Goal: Task Accomplishment & Management: Manage account settings

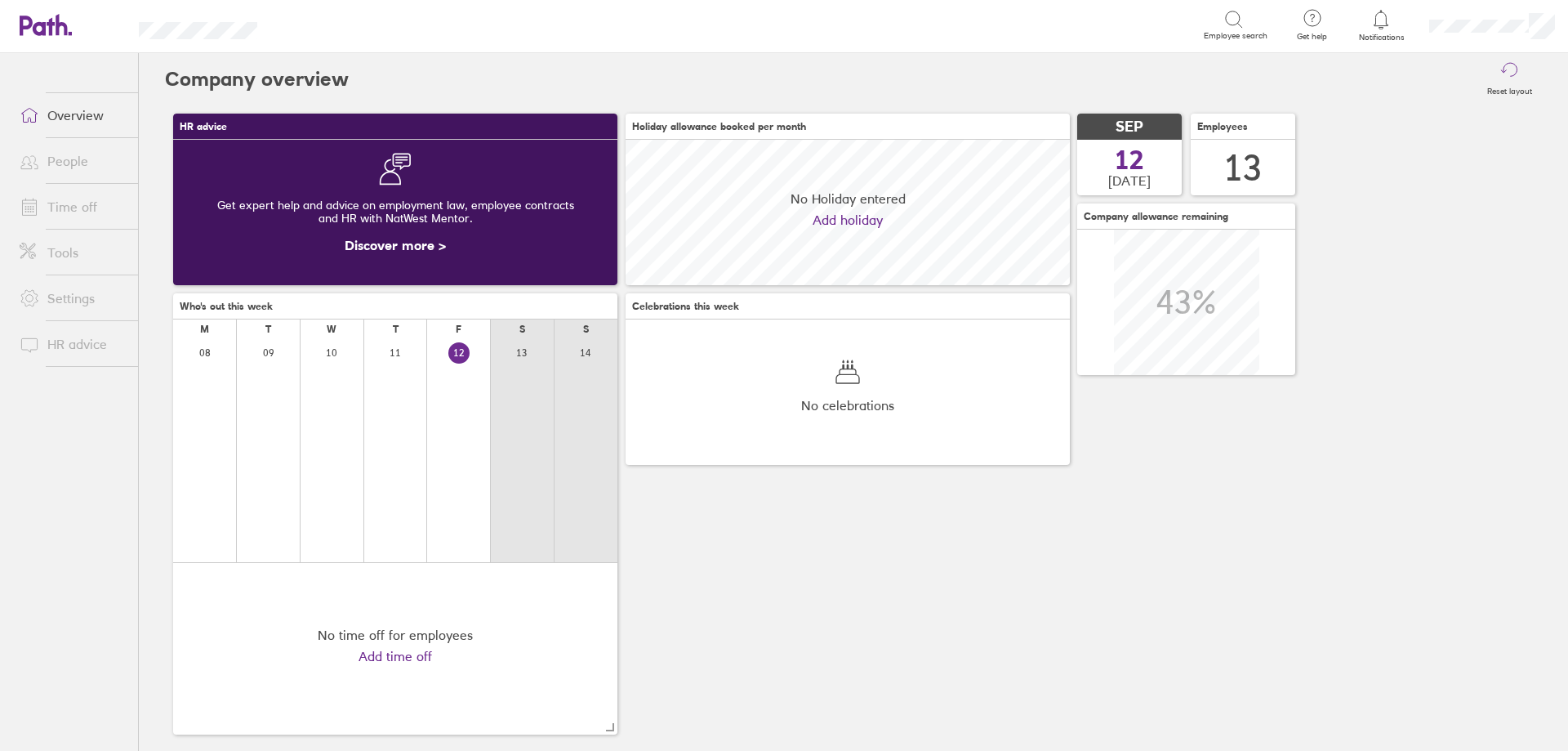
scroll to position [145, 444]
click at [1384, 31] on div at bounding box center [1381, 20] width 54 height 23
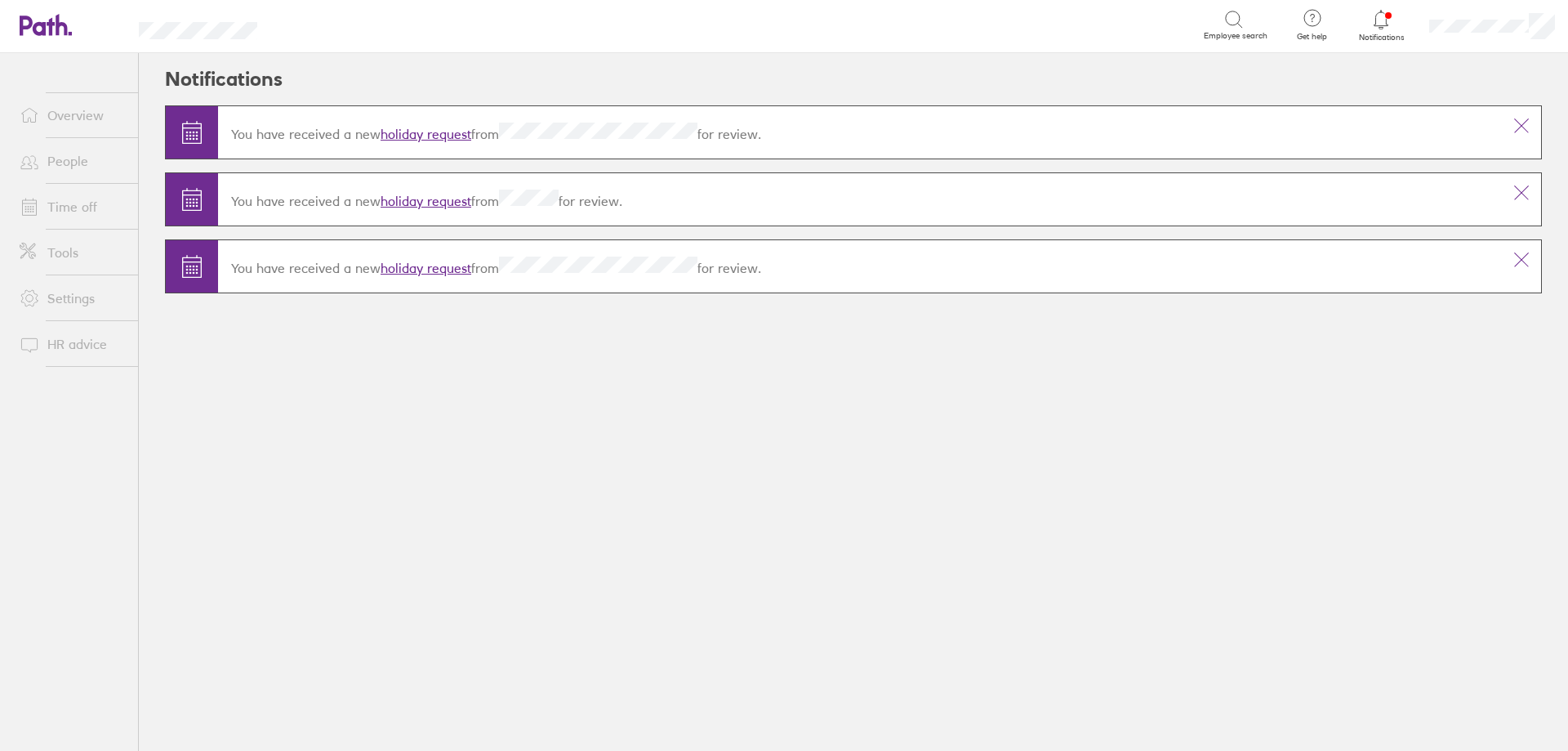
click at [430, 129] on link "holiday request" at bounding box center [426, 133] width 91 height 16
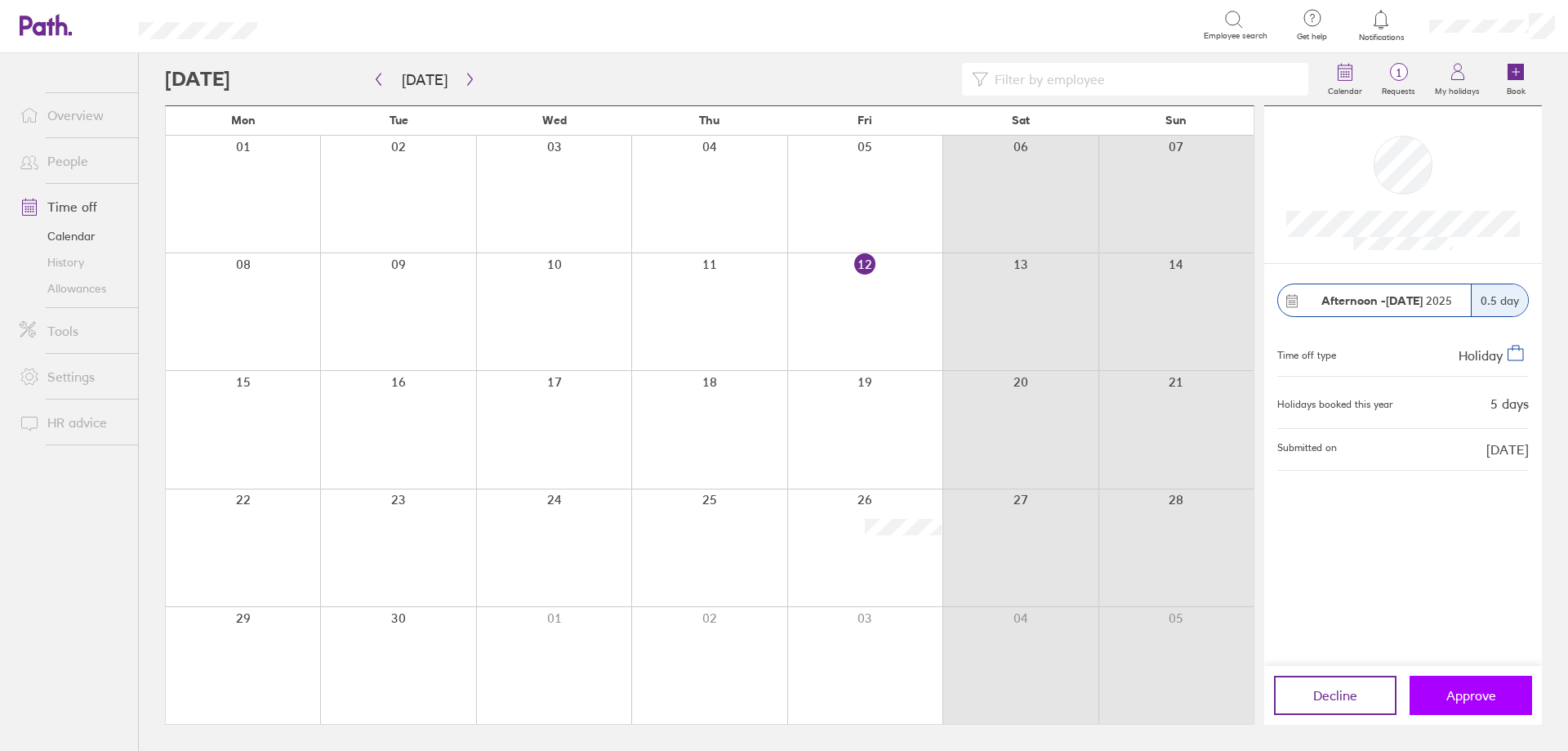
click at [1486, 692] on span "Approve" at bounding box center [1471, 695] width 50 height 14
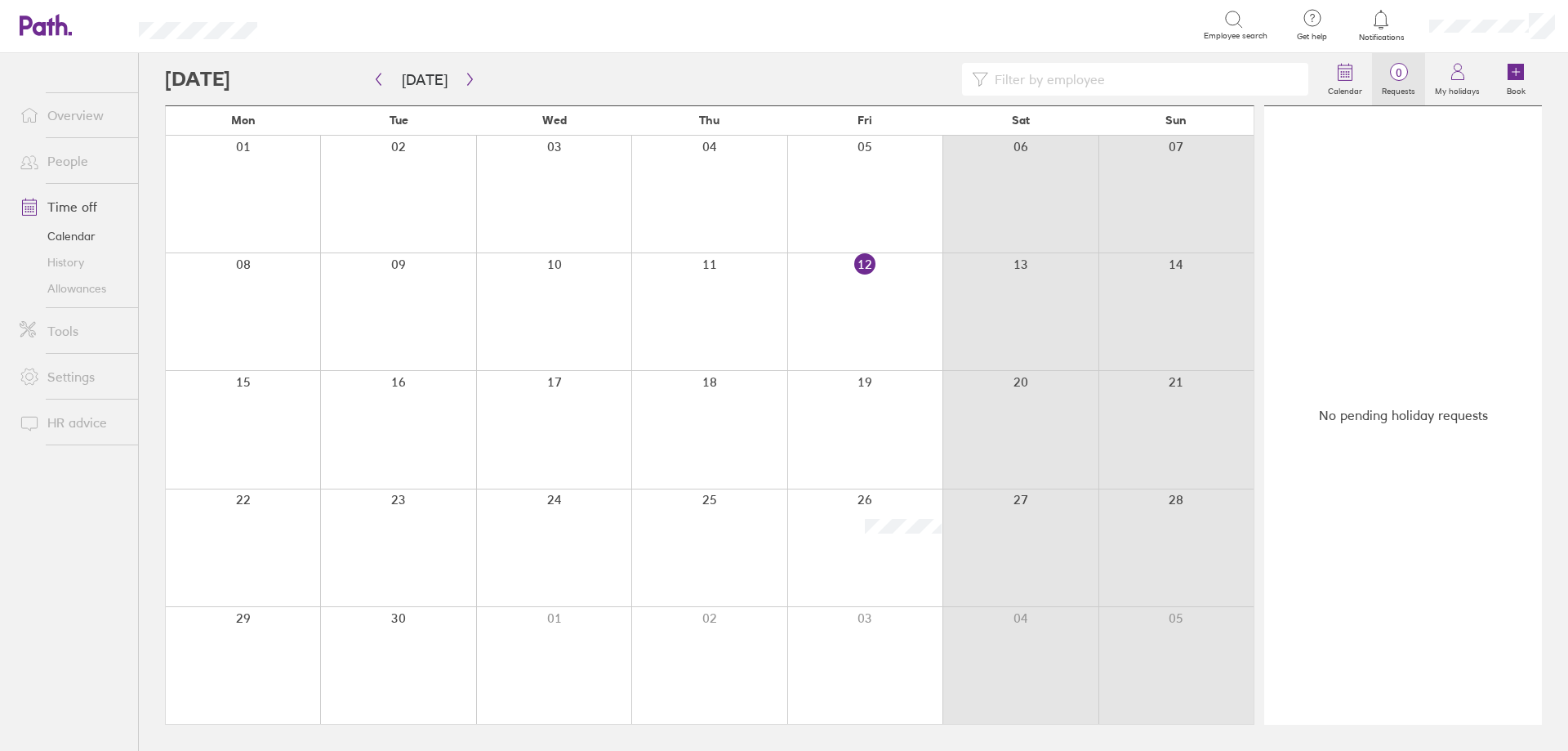
click at [1402, 90] on label "Requests" at bounding box center [1399, 88] width 54 height 14
click at [1401, 89] on label "Requests" at bounding box center [1399, 88] width 54 height 14
click at [1398, 81] on circle at bounding box center [1399, 72] width 17 height 17
click at [1382, 76] on span "0" at bounding box center [1399, 72] width 54 height 13
click at [60, 211] on link "Time off" at bounding box center [72, 206] width 132 height 32
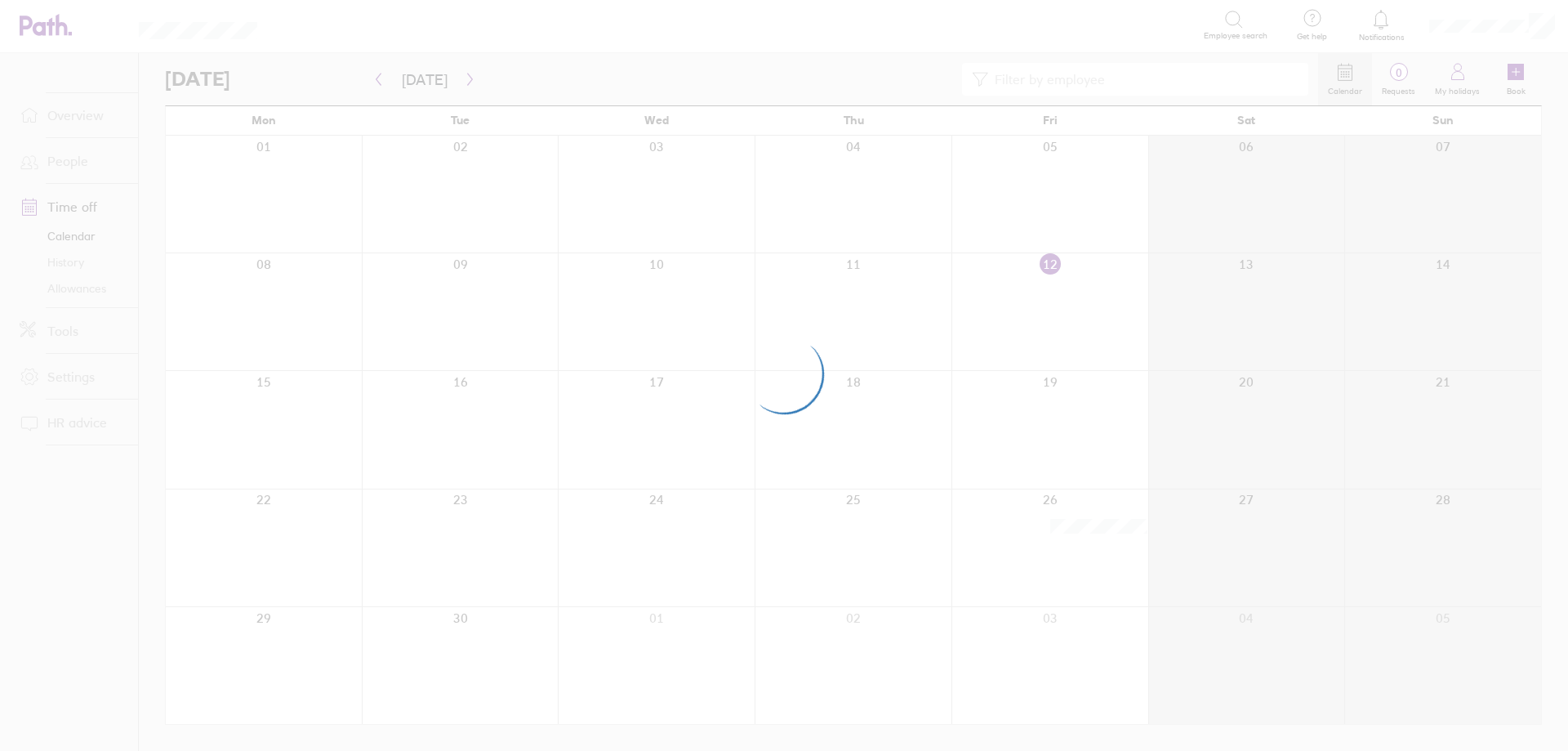
click at [1384, 29] on div at bounding box center [784, 376] width 1568 height 751
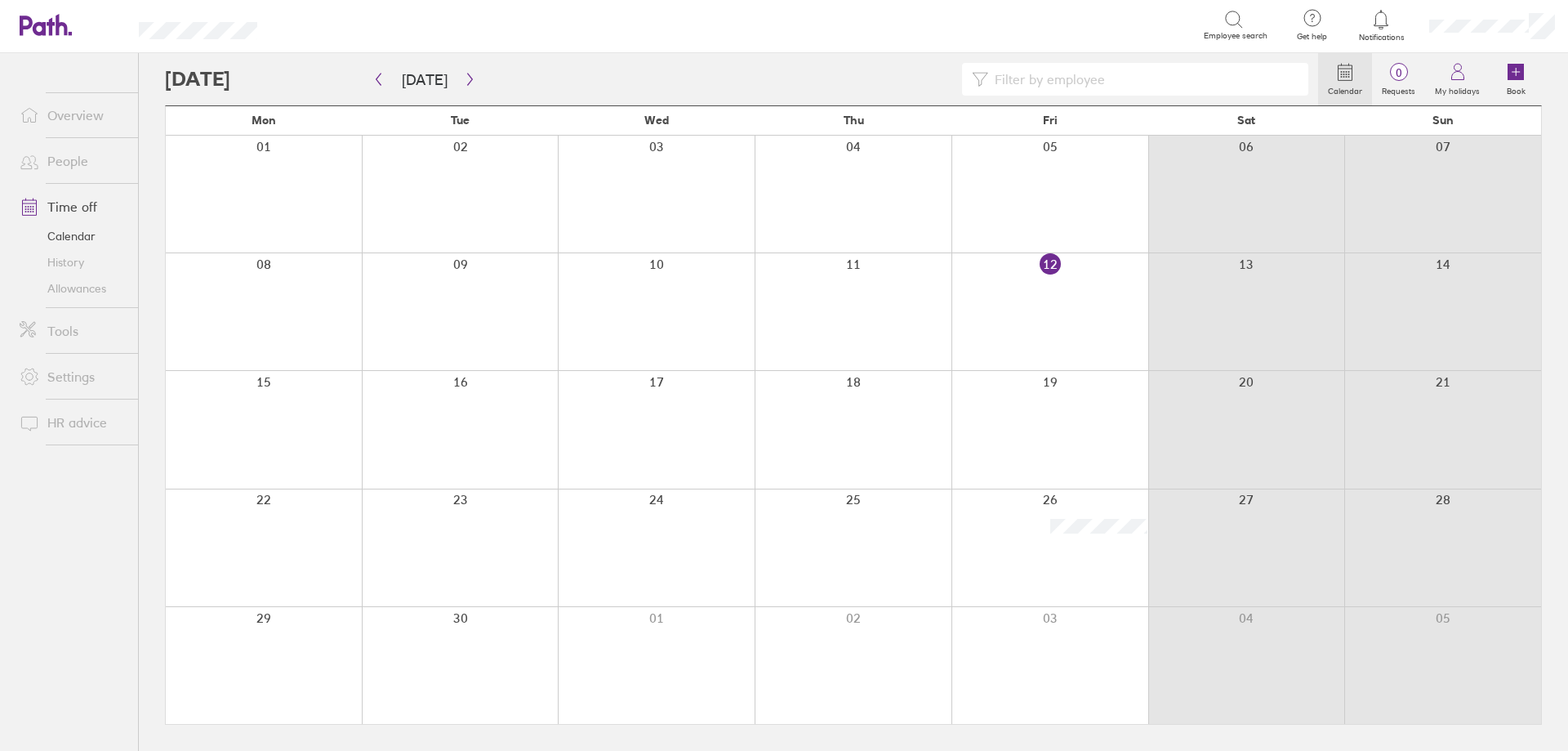
click at [1385, 35] on span "Notifications" at bounding box center [1381, 37] width 54 height 10
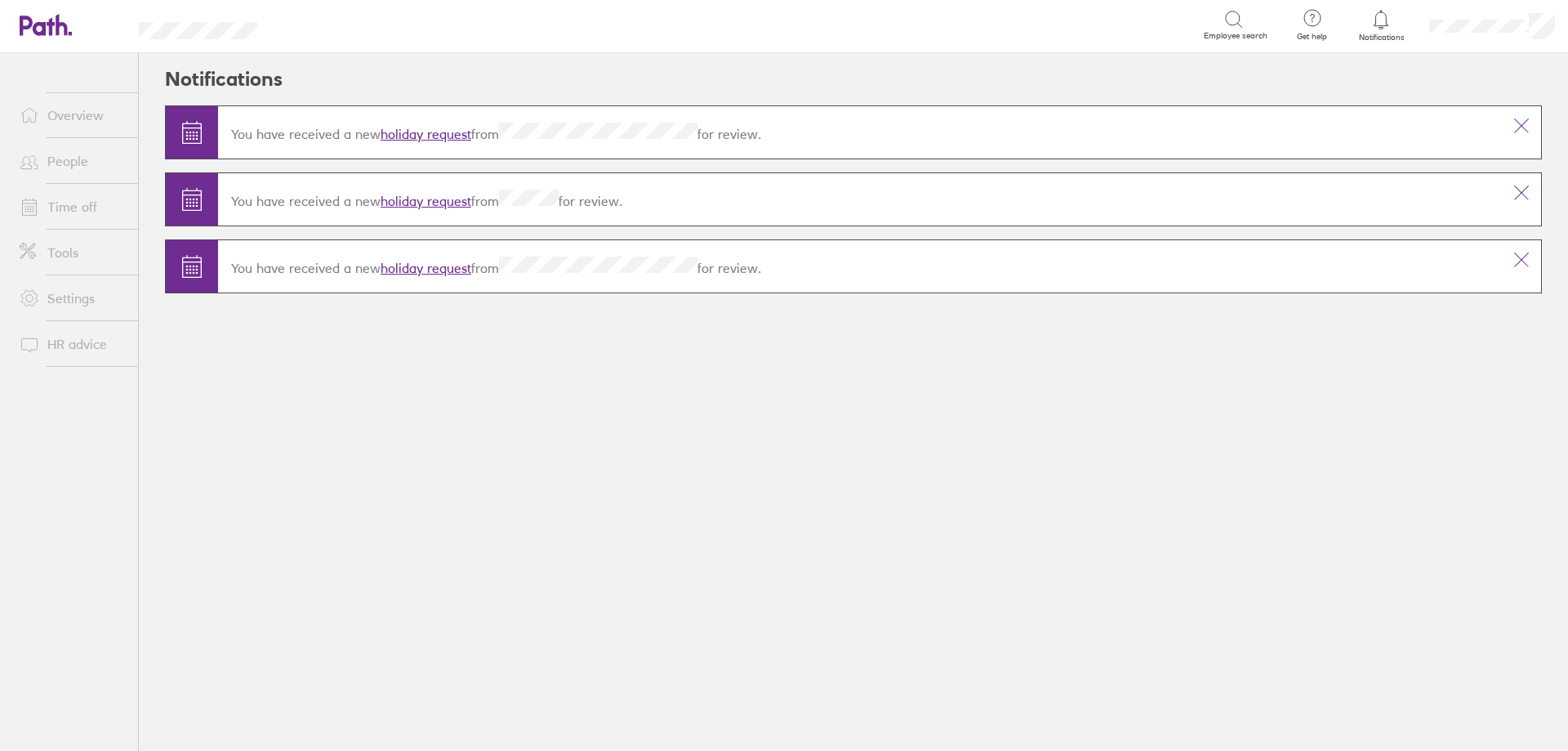
click at [415, 138] on link "holiday request" at bounding box center [426, 133] width 91 height 16
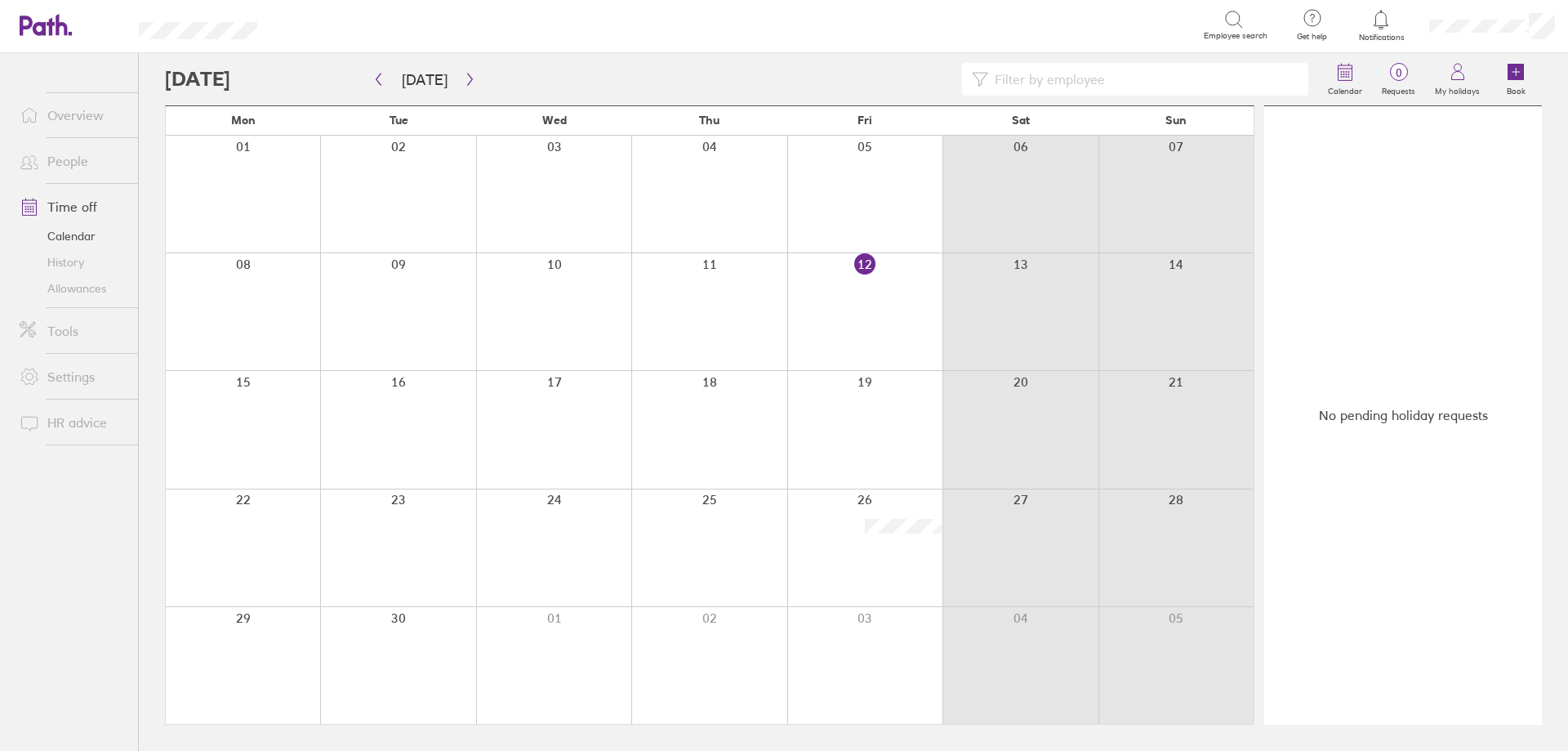
click at [1383, 28] on icon at bounding box center [1381, 20] width 20 height 20
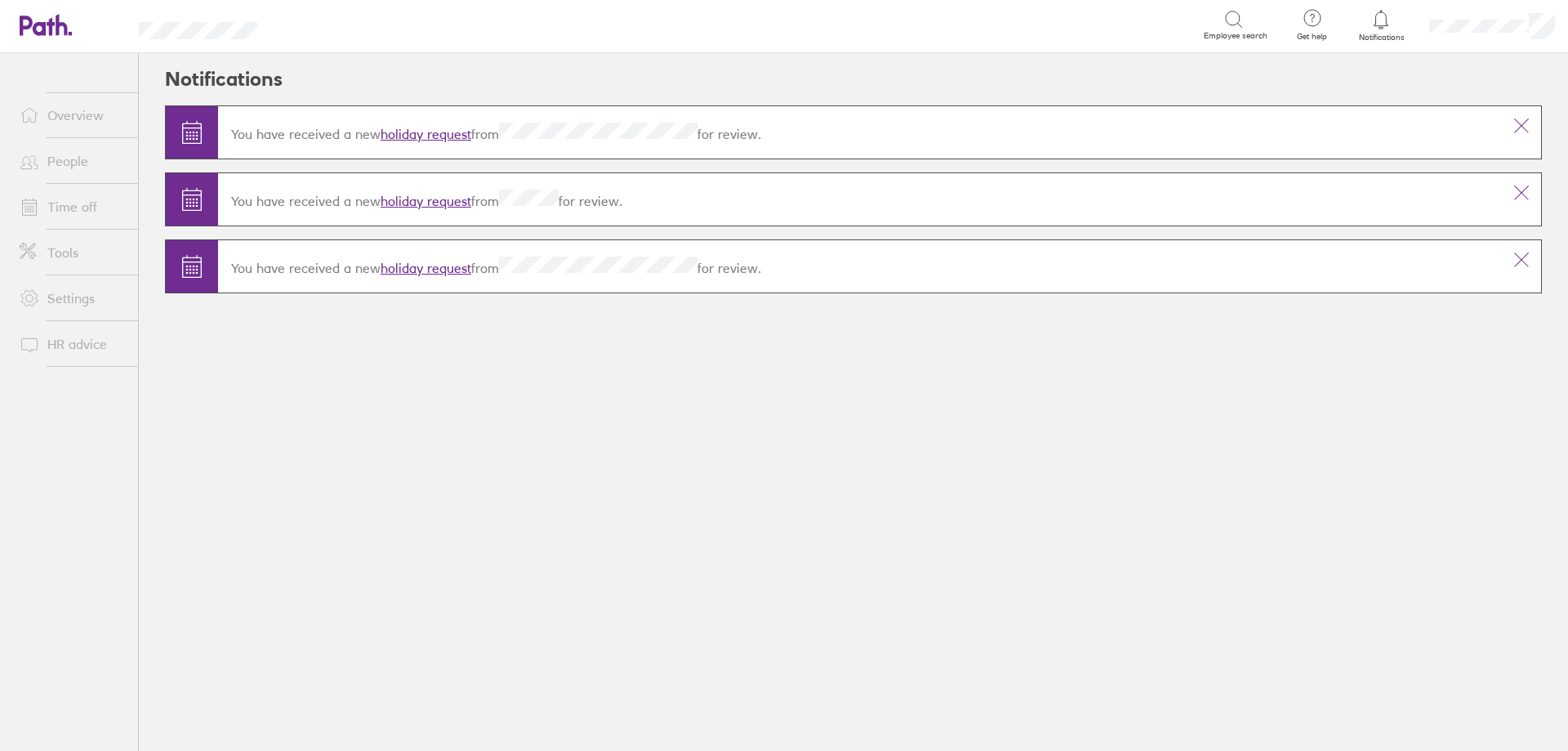
click at [443, 195] on link "holiday request" at bounding box center [426, 200] width 91 height 16
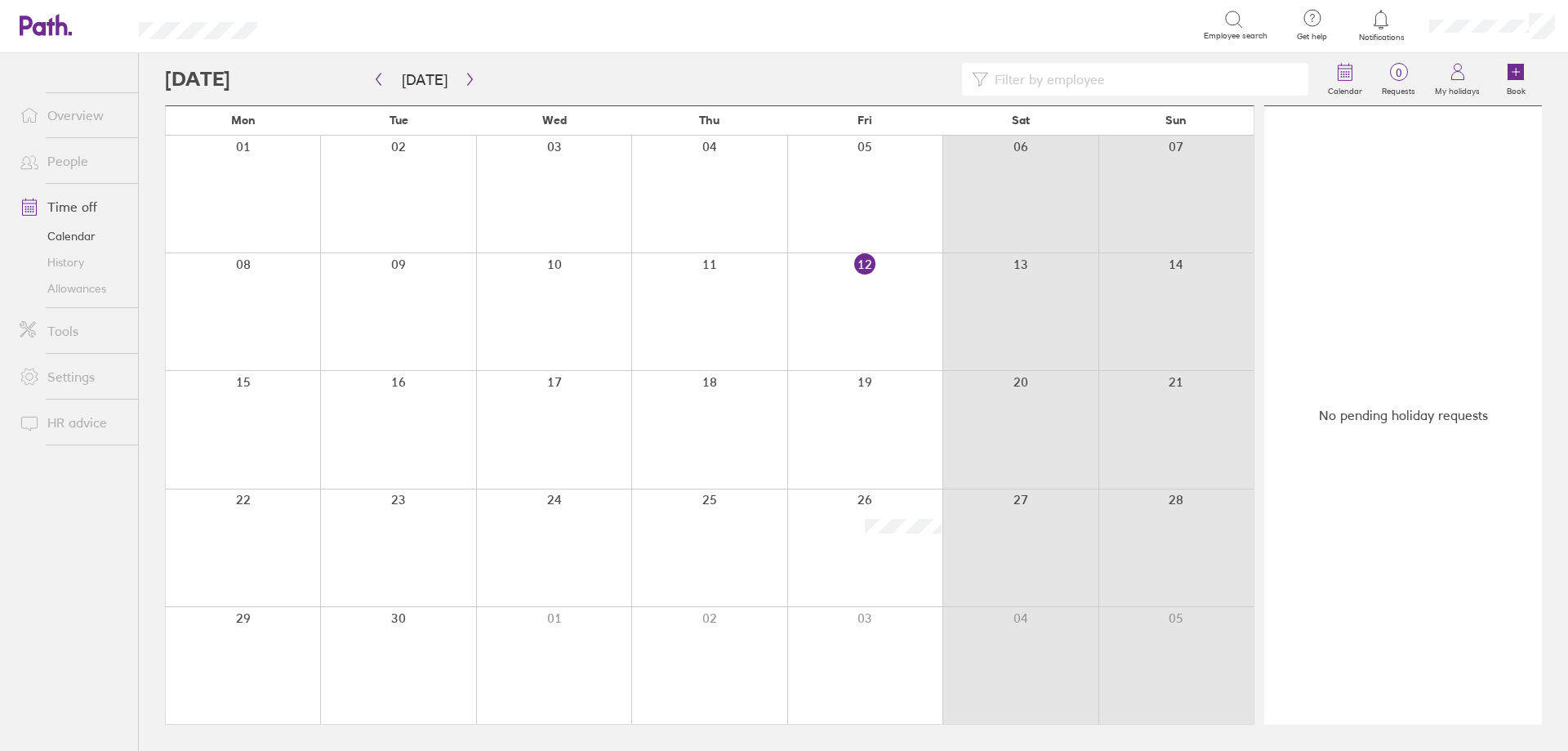
click at [1379, 24] on icon at bounding box center [1381, 20] width 20 height 20
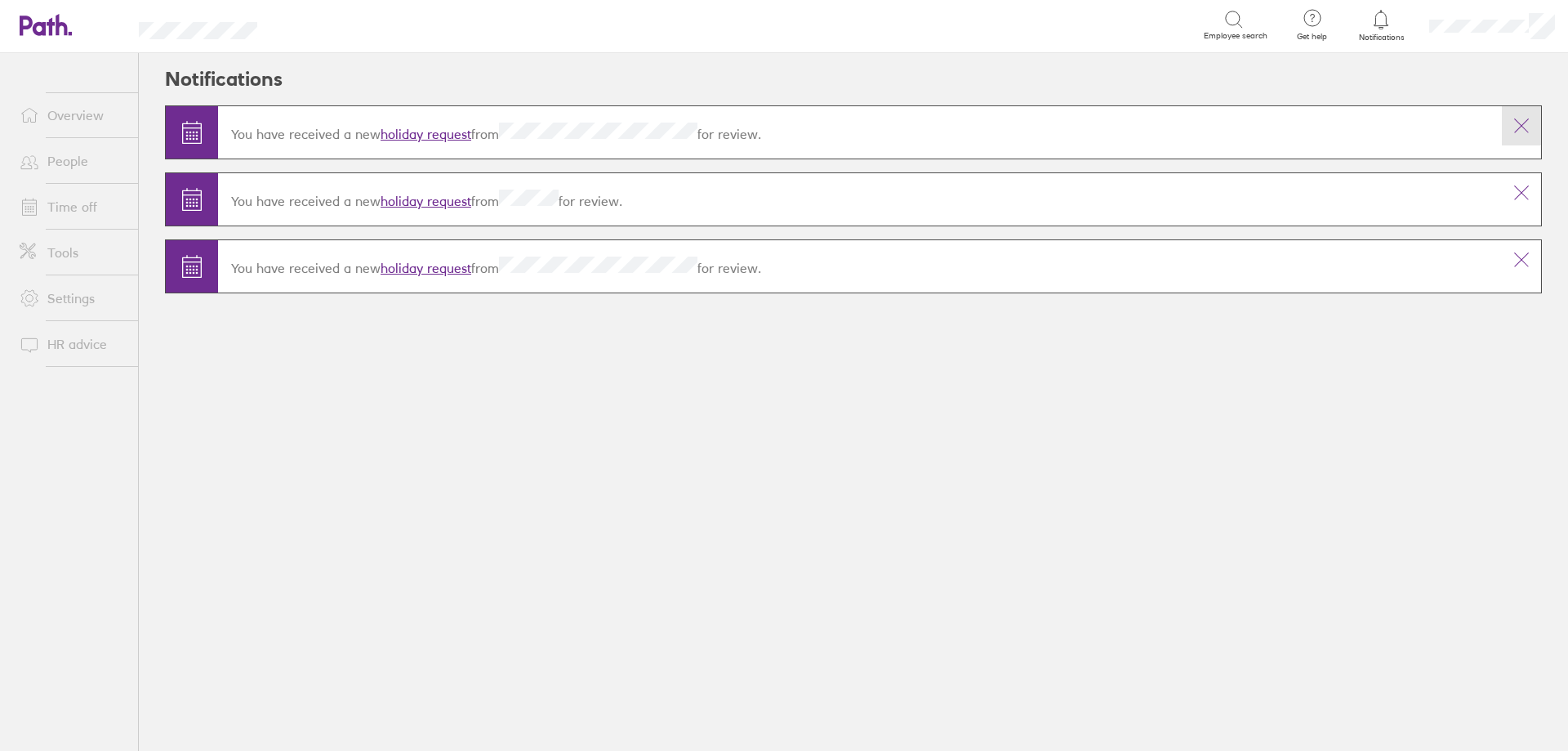
click at [1529, 133] on icon at bounding box center [1521, 126] width 20 height 20
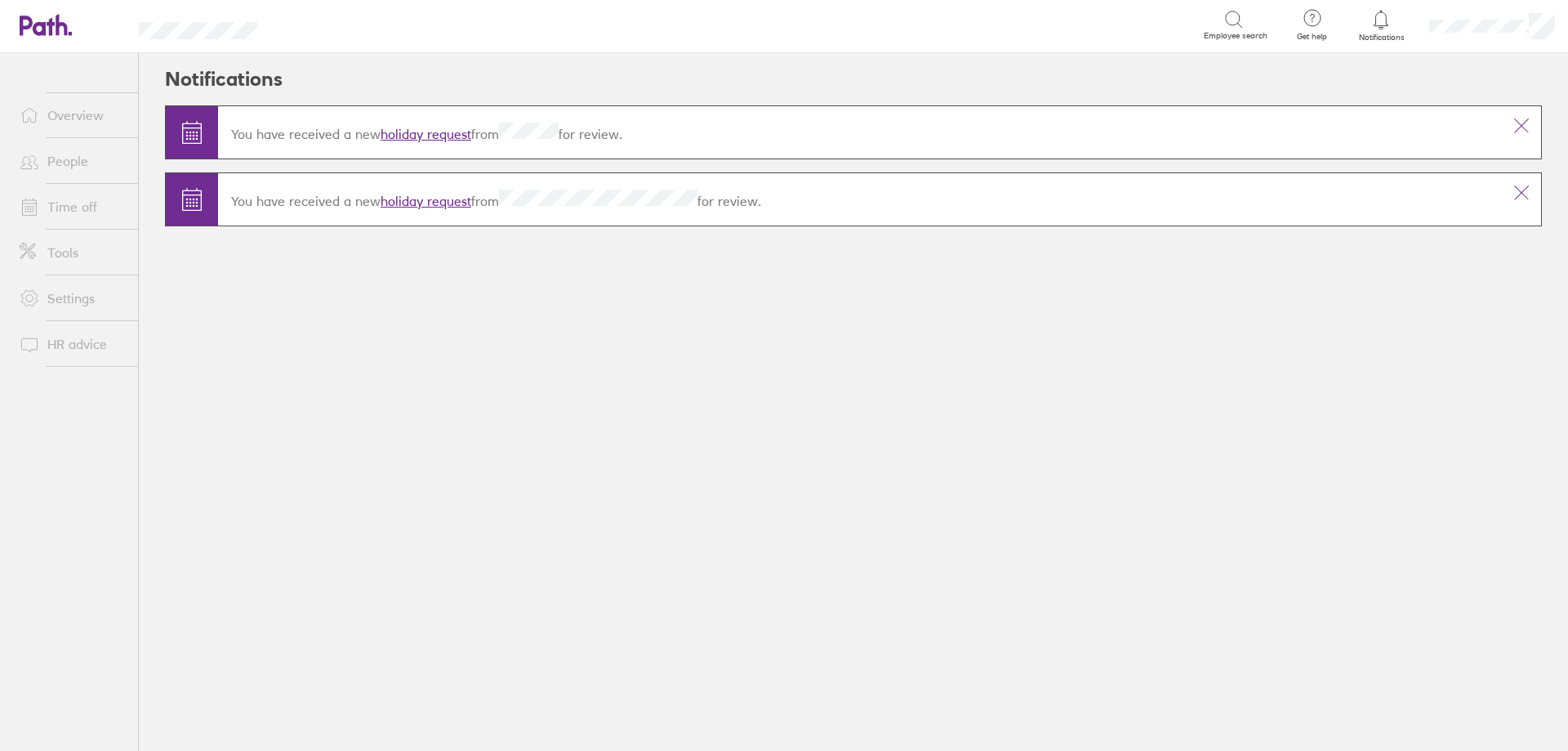
click at [409, 202] on link "holiday request" at bounding box center [426, 200] width 91 height 16
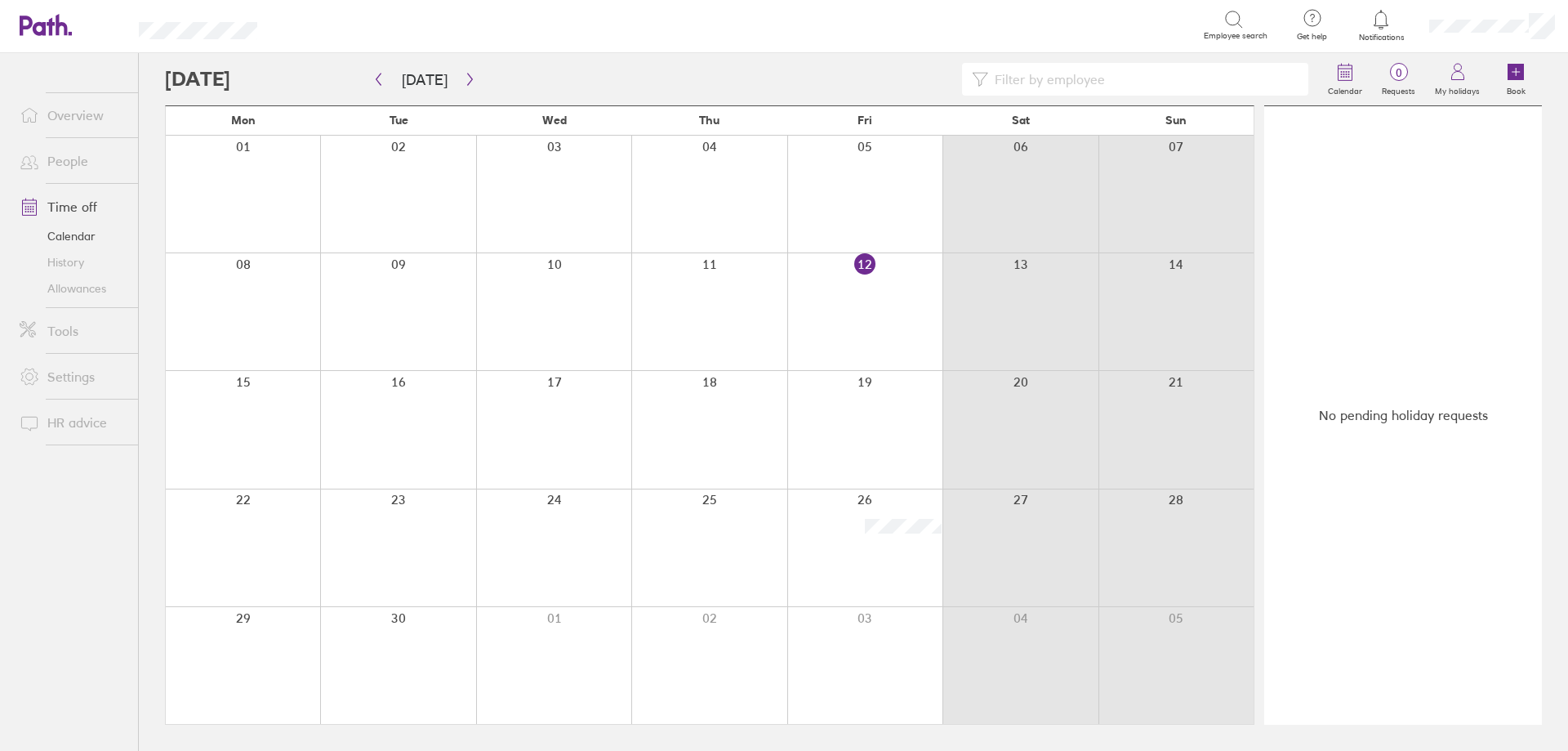
click at [1375, 24] on icon at bounding box center [1381, 20] width 20 height 20
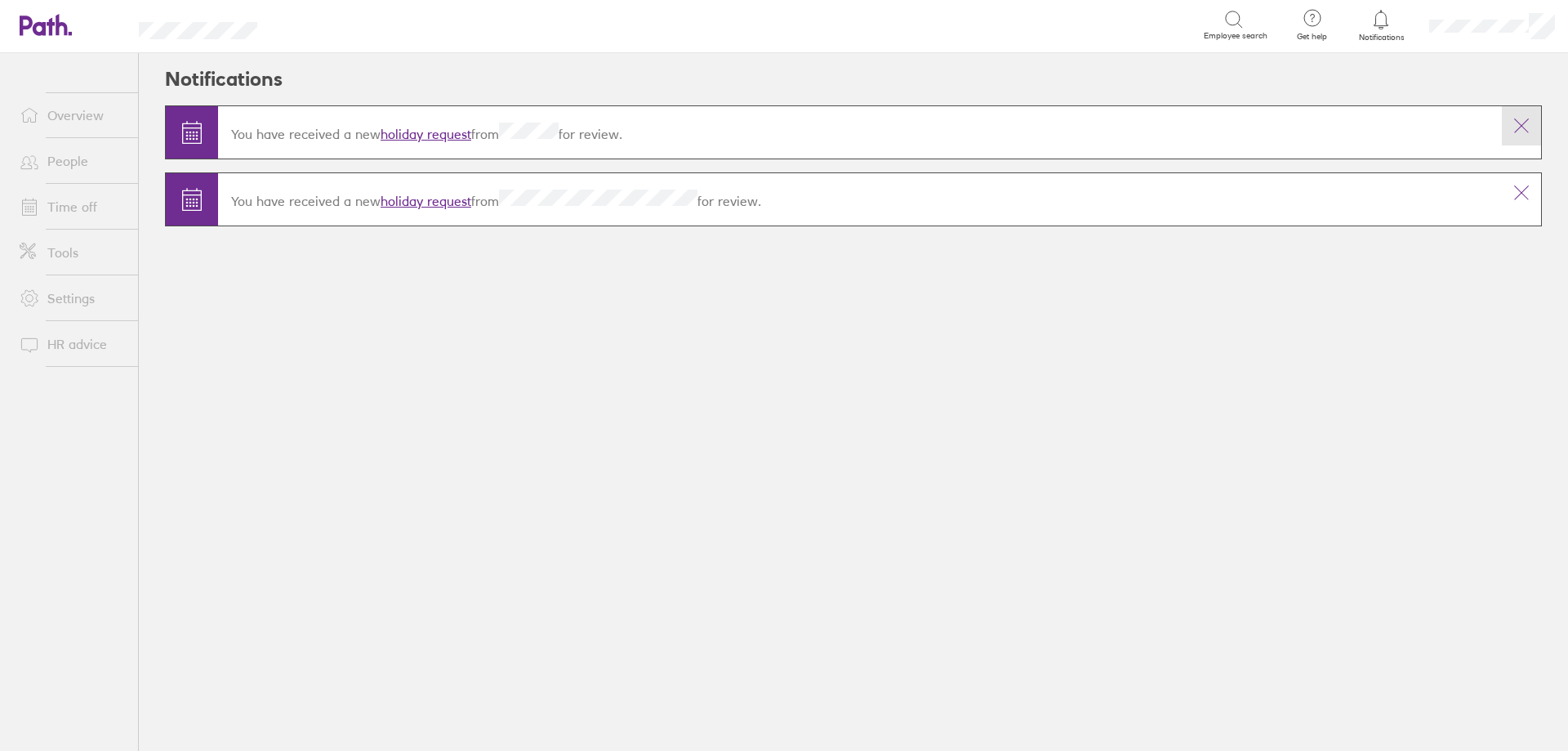
click at [1517, 133] on icon at bounding box center [1521, 126] width 20 height 20
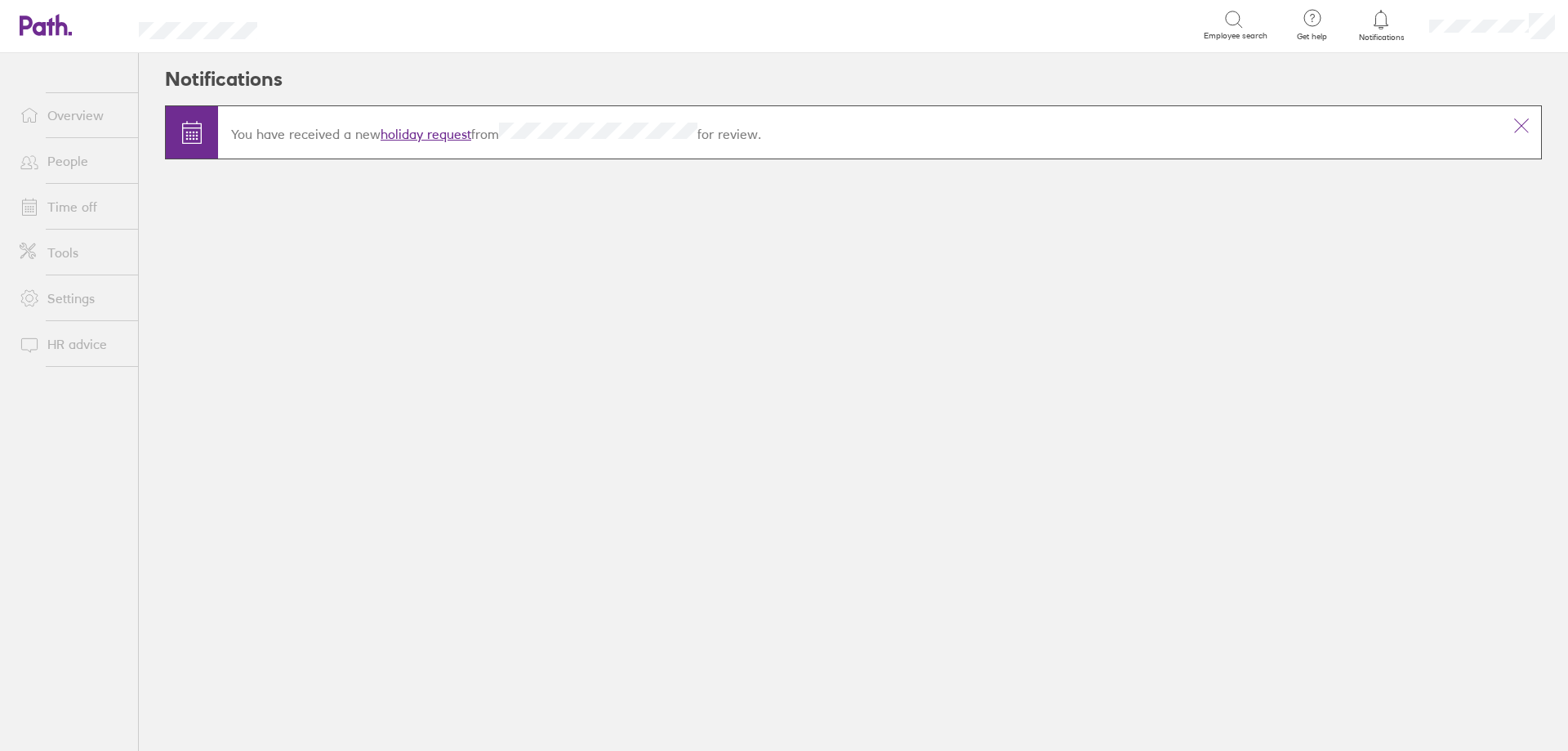
click at [1517, 133] on icon at bounding box center [1521, 126] width 20 height 20
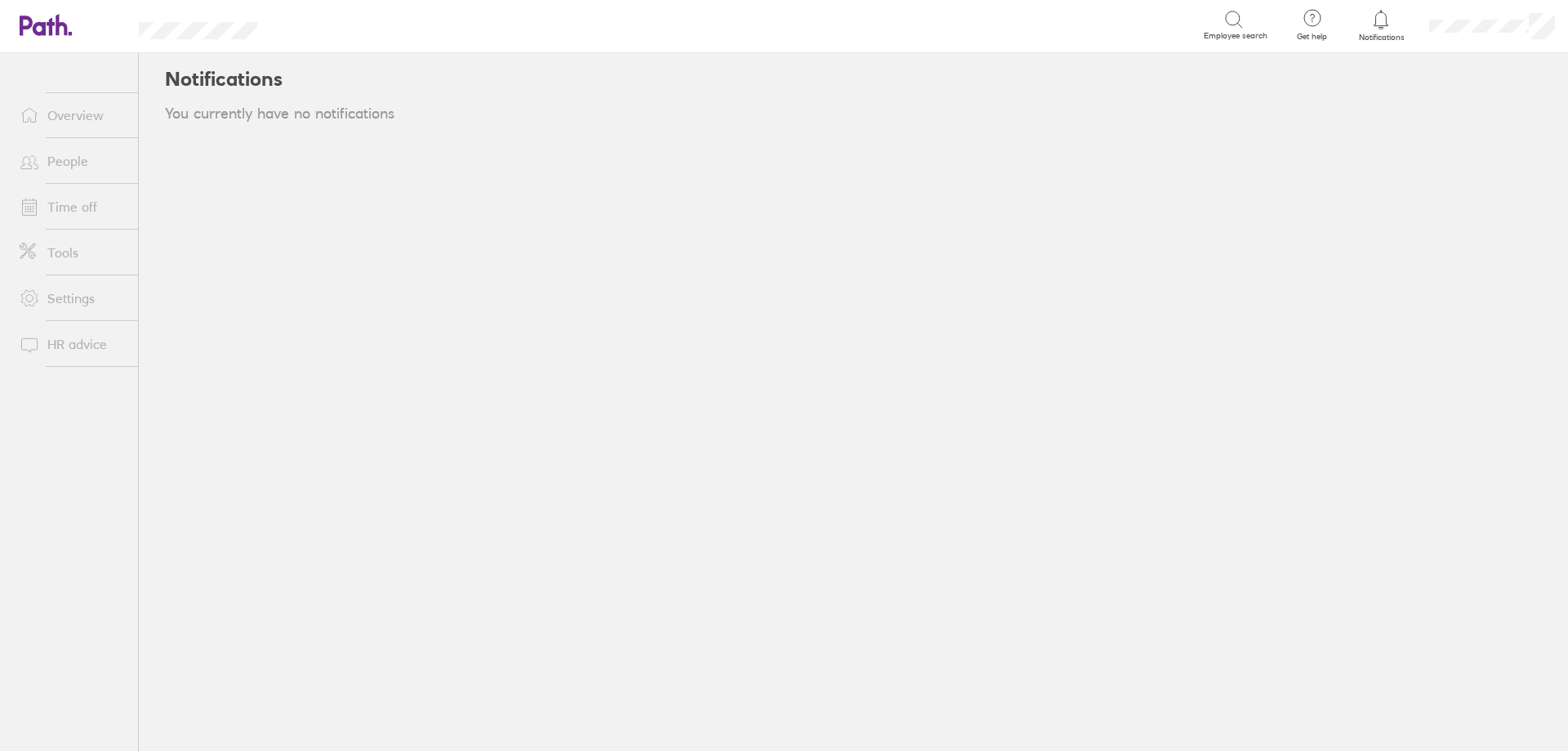
click at [1519, 133] on main "You currently have no notifications" at bounding box center [853, 127] width 1377 height 43
